Goal: Information Seeking & Learning: Learn about a topic

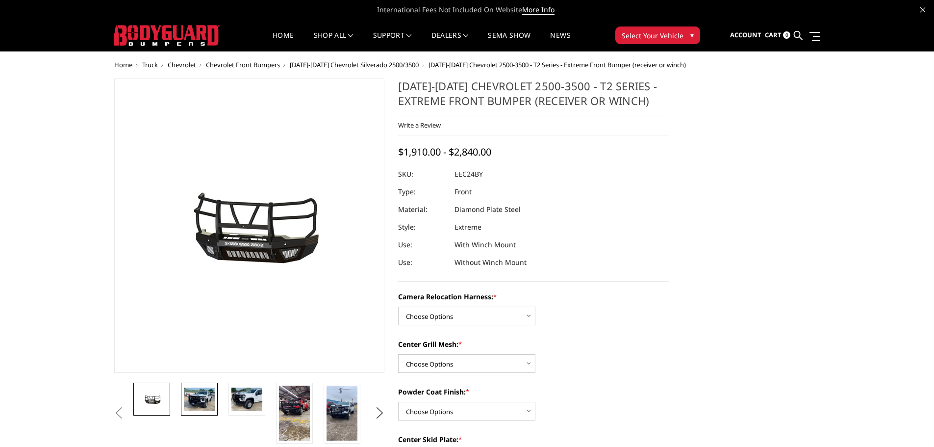
click at [204, 403] on img at bounding box center [199, 398] width 31 height 23
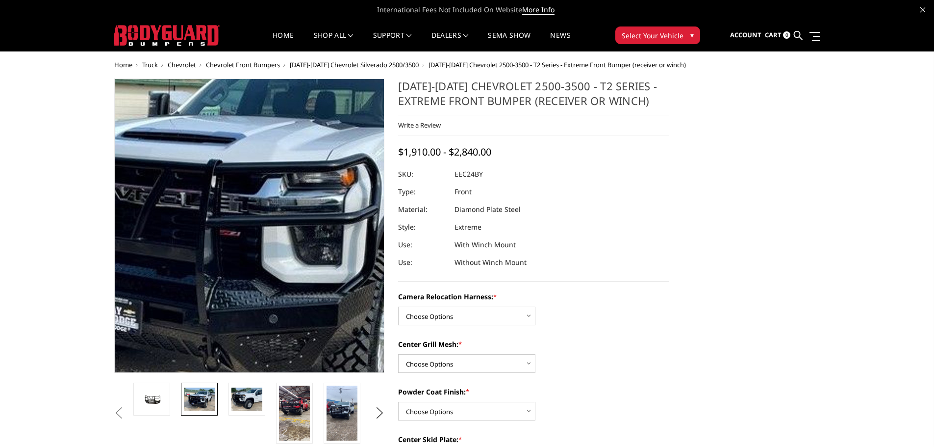
click at [257, 229] on img at bounding box center [238, 223] width 627 height 471
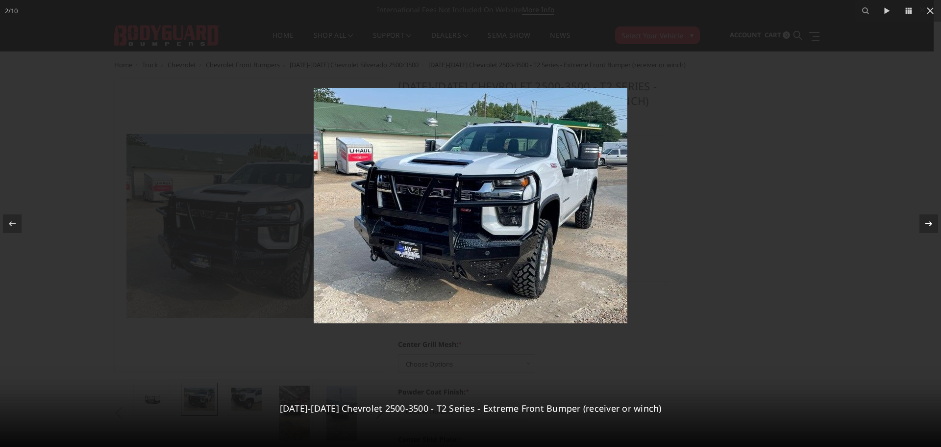
click at [929, 224] on icon at bounding box center [929, 224] width 12 height 12
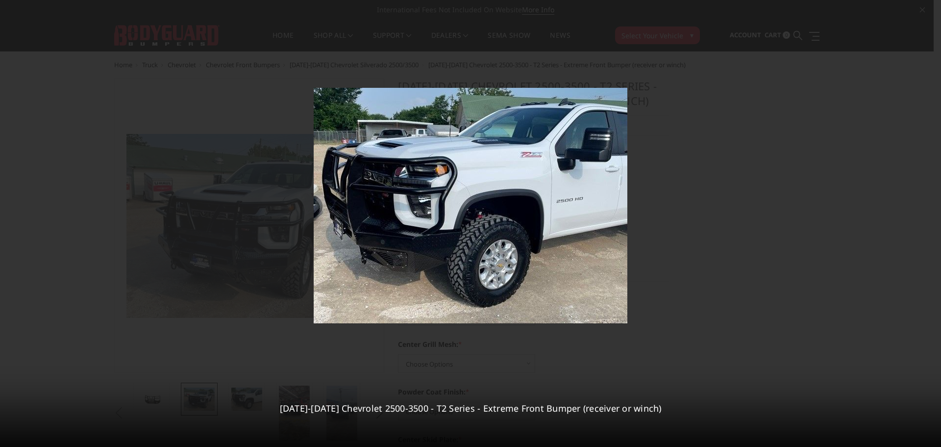
click at [929, 224] on icon at bounding box center [929, 224] width 12 height 12
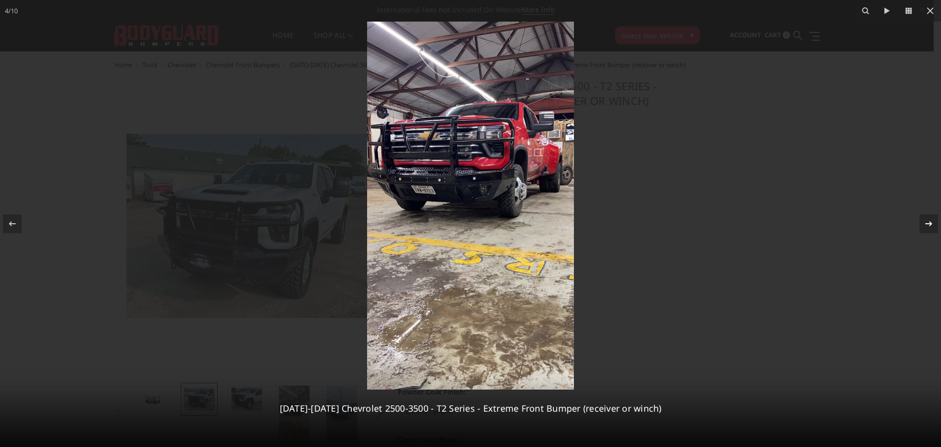
click at [929, 224] on div "4 / [PHONE_NUMBER][DATE][DATE] Chevrolet 2500-3500 - T2 Series - Extreme Front …" at bounding box center [470, 223] width 941 height 447
click at [929, 224] on icon at bounding box center [929, 224] width 12 height 12
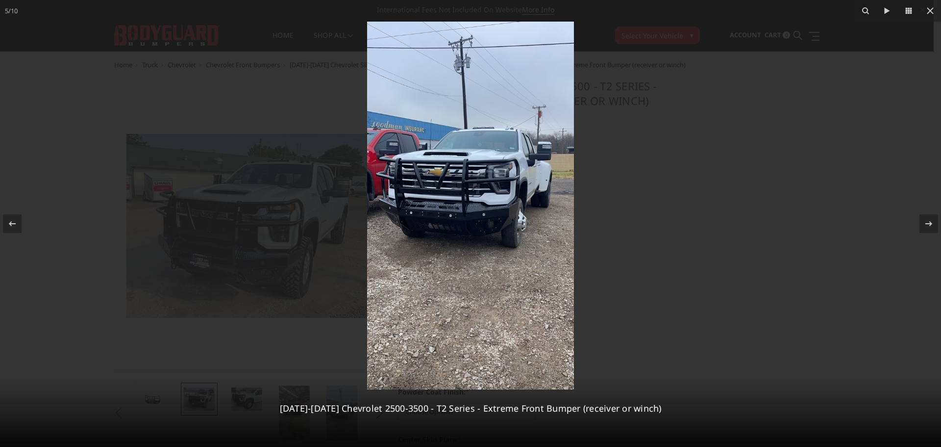
click at [483, 197] on img at bounding box center [470, 206] width 207 height 368
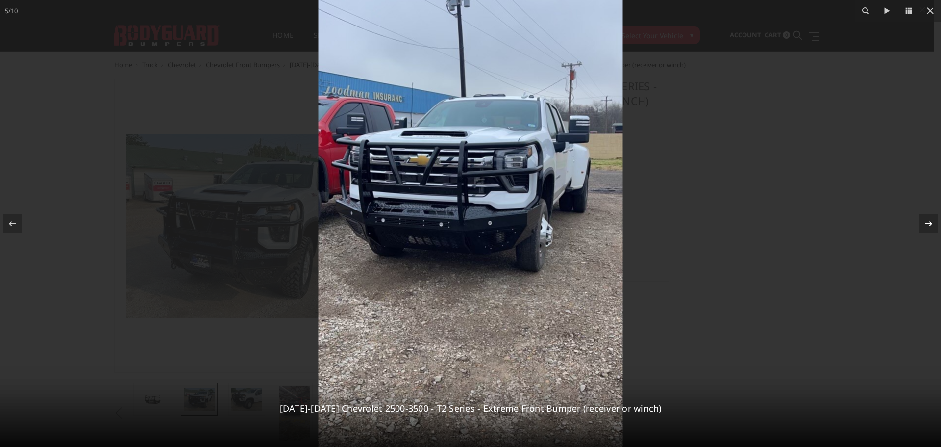
click at [927, 224] on icon at bounding box center [929, 224] width 12 height 12
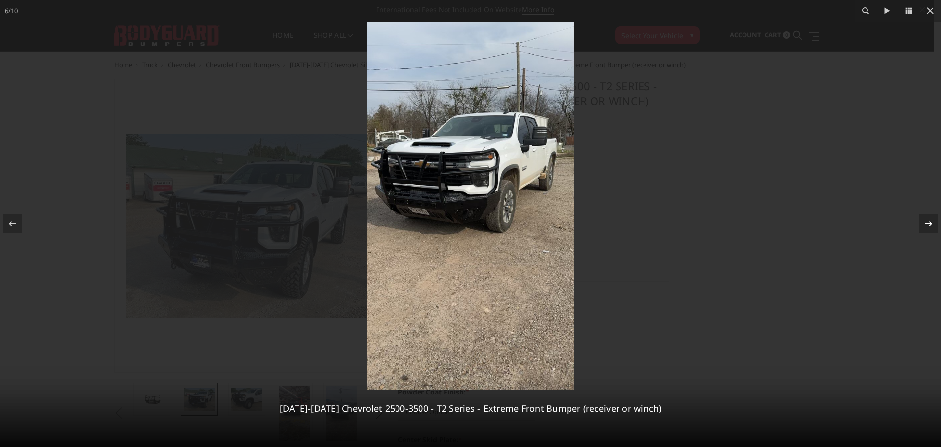
click at [927, 224] on icon at bounding box center [929, 224] width 12 height 12
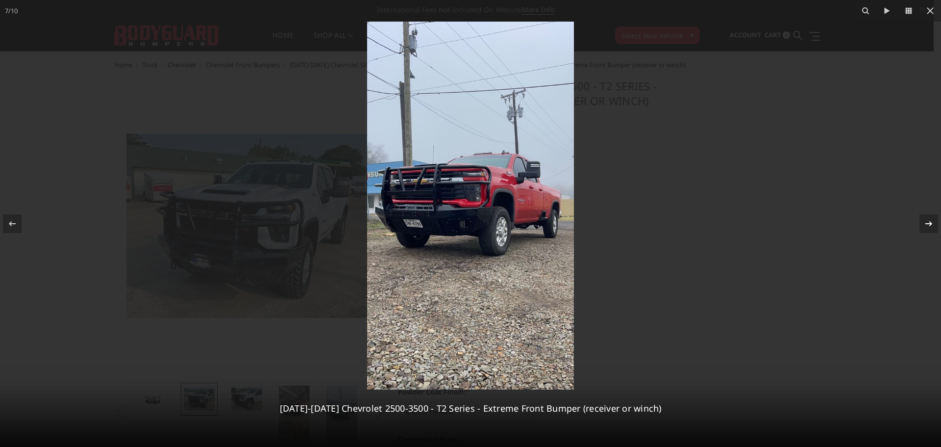
click at [927, 224] on icon at bounding box center [929, 224] width 12 height 12
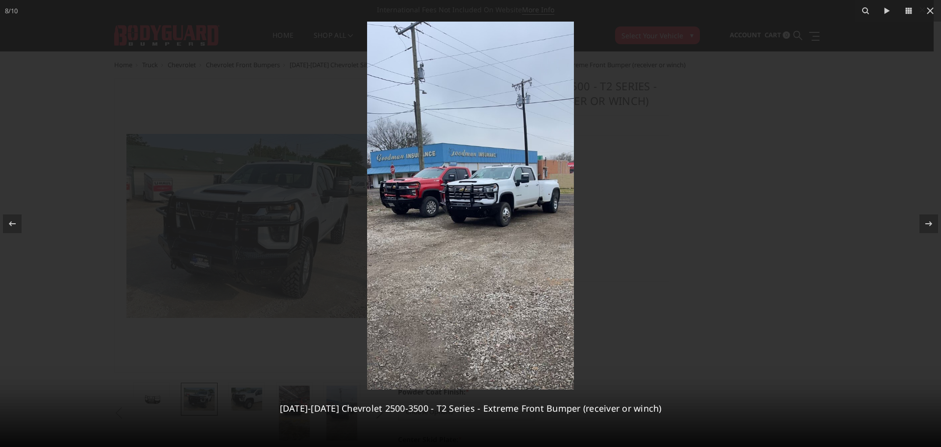
click at [486, 211] on img at bounding box center [470, 206] width 207 height 368
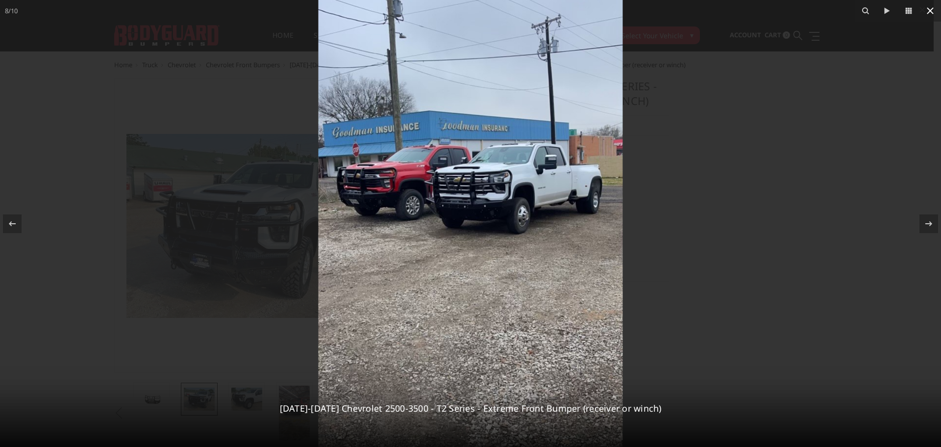
click at [928, 10] on icon at bounding box center [931, 11] width 12 height 12
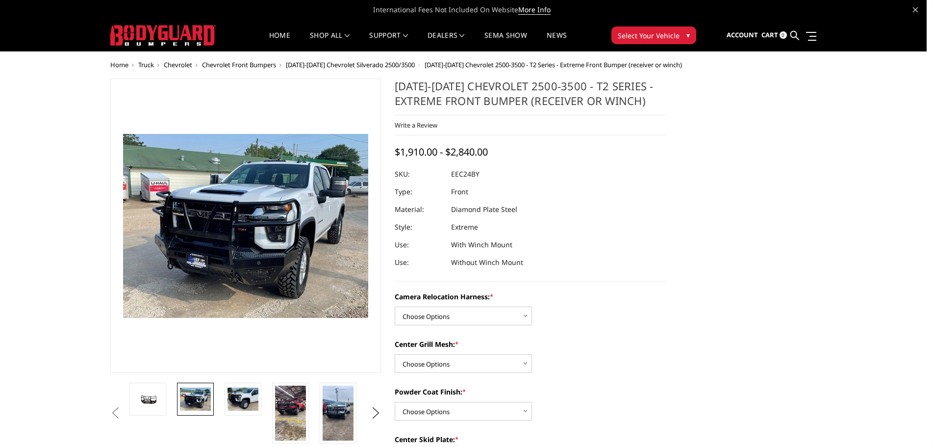
scroll to position [0, 236]
